Goal: Check status: Check status

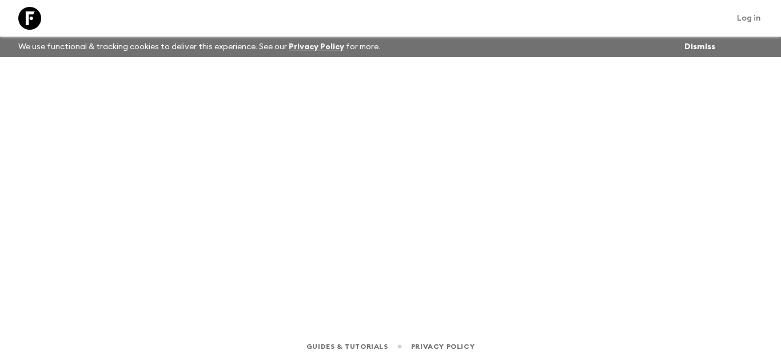
drag, startPoint x: 0, startPoint y: 0, endPoint x: 35, endPoint y: 14, distance: 37.5
click at [35, 14] on icon at bounding box center [29, 18] width 23 height 23
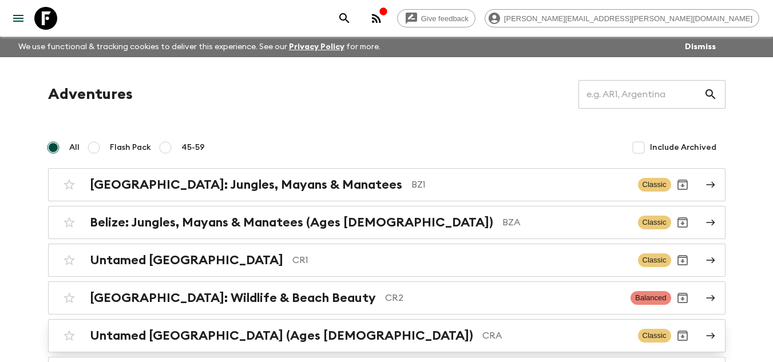
click at [482, 337] on p "CRA" at bounding box center [555, 336] width 146 height 14
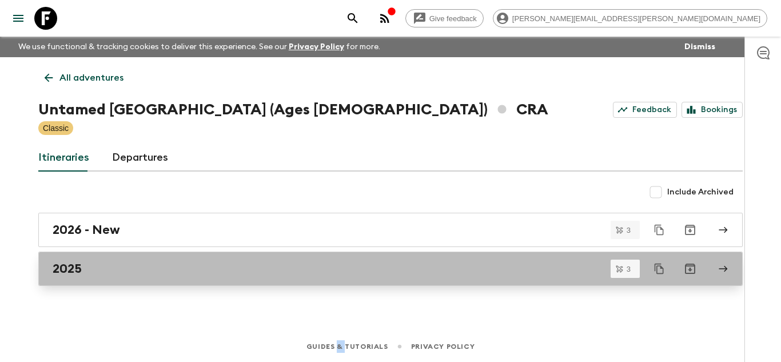
click at [126, 271] on div "2025" at bounding box center [380, 268] width 654 height 15
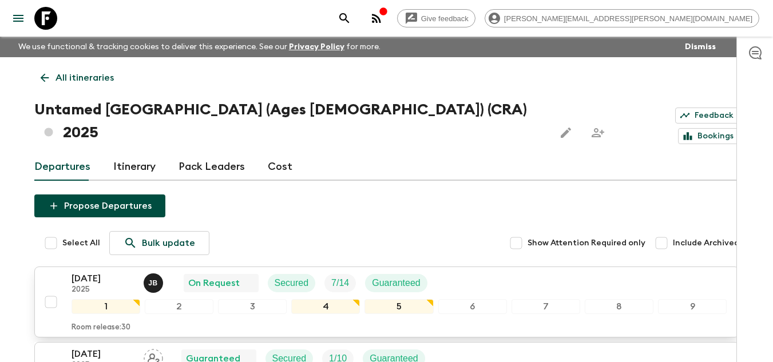
click at [50, 272] on div "[DATE] 2025 [PERSON_NAME] On Request Secured 7 / 14 Guaranteed 1 2 3 4 5 6 7 8 …" at bounding box center [383, 302] width 688 height 61
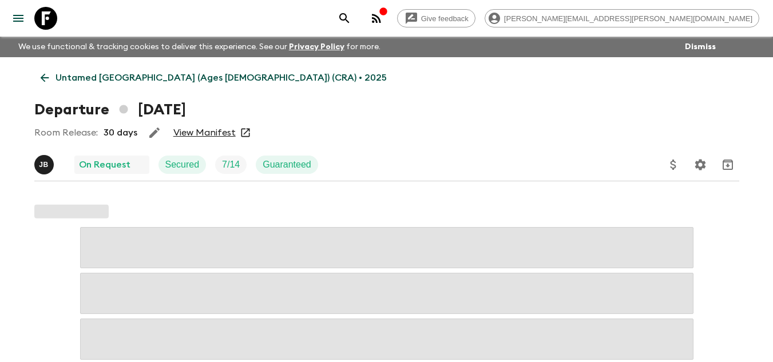
click at [183, 129] on link "View Manifest" at bounding box center [204, 132] width 62 height 11
